Goal: Check status

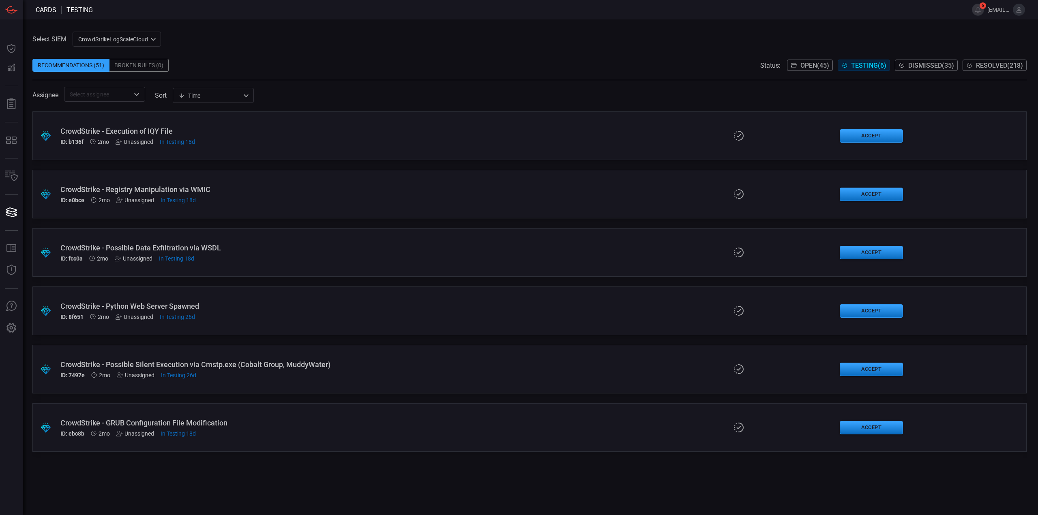
click at [1017, 10] on icon at bounding box center [1018, 9] width 7 height 7
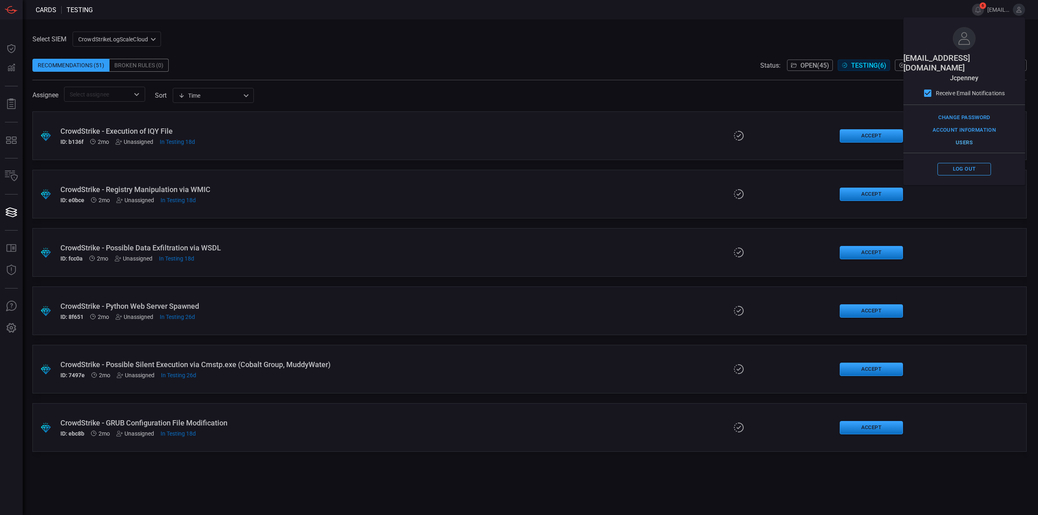
drag, startPoint x: 964, startPoint y: 137, endPoint x: 965, endPoint y: 132, distance: 5.3
drag, startPoint x: 965, startPoint y: 132, endPoint x: 572, endPoint y: 66, distance: 397.5
click at [572, 66] on div "Recommendations (51) Broken Rules (0) Status: Open ( 45 ) Testing ( 6 ) Dismiss…" at bounding box center [529, 65] width 994 height 13
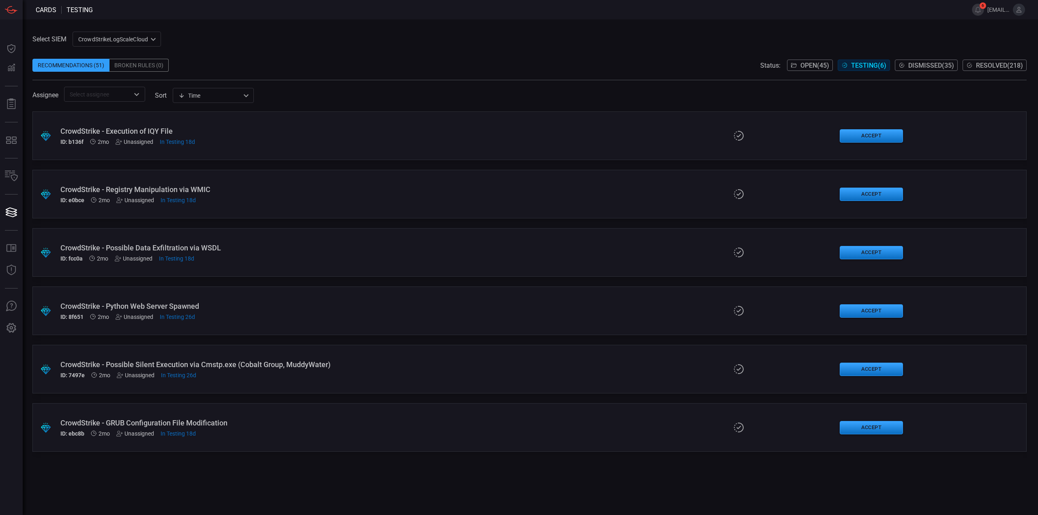
click at [991, 7] on span "[EMAIL_ADDRESS][DOMAIN_NAME]" at bounding box center [998, 9] width 22 height 6
